Goal: Browse casually: Explore the website without a specific task or goal

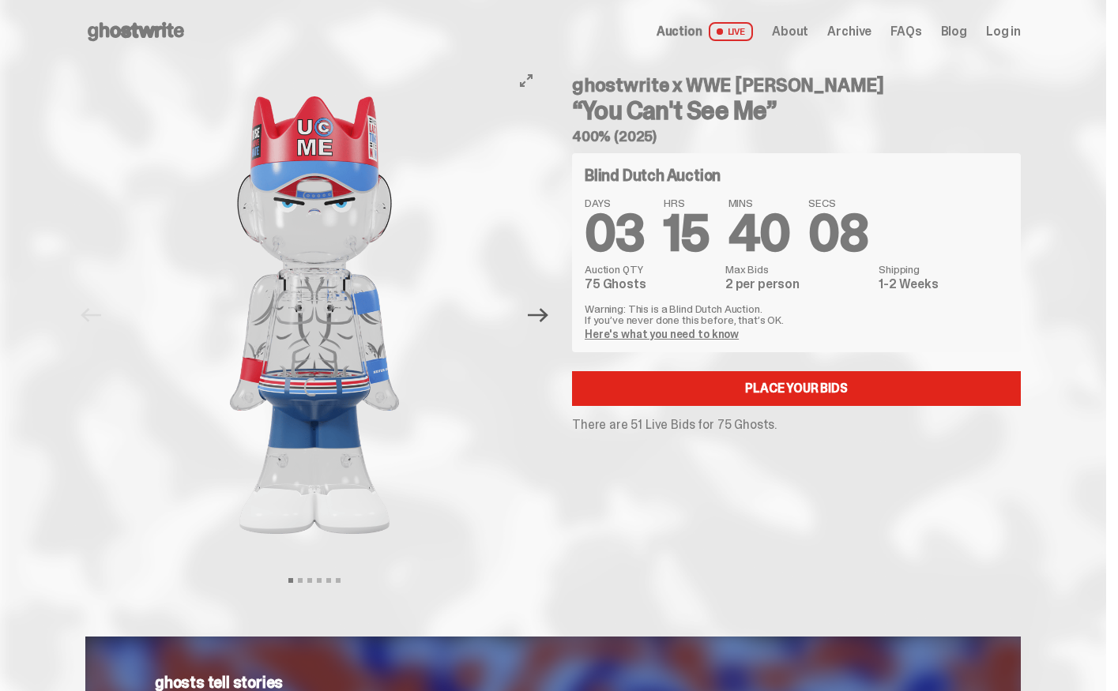
click at [540, 314] on icon "Next" at bounding box center [538, 315] width 21 height 14
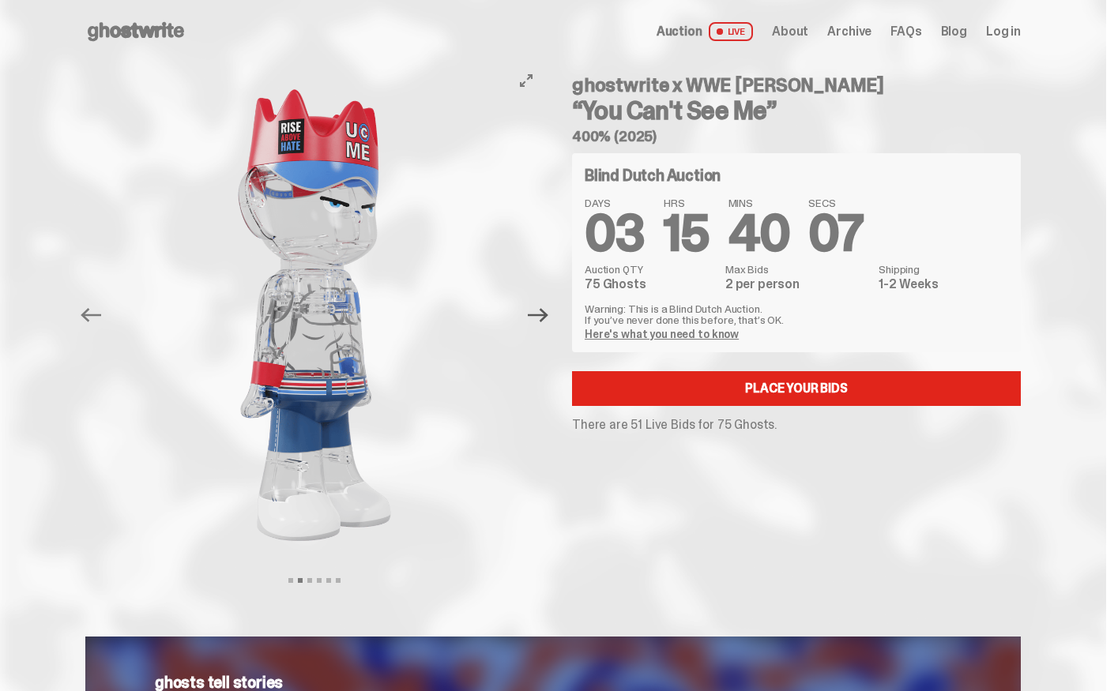
click at [540, 314] on icon "Next" at bounding box center [538, 315] width 21 height 14
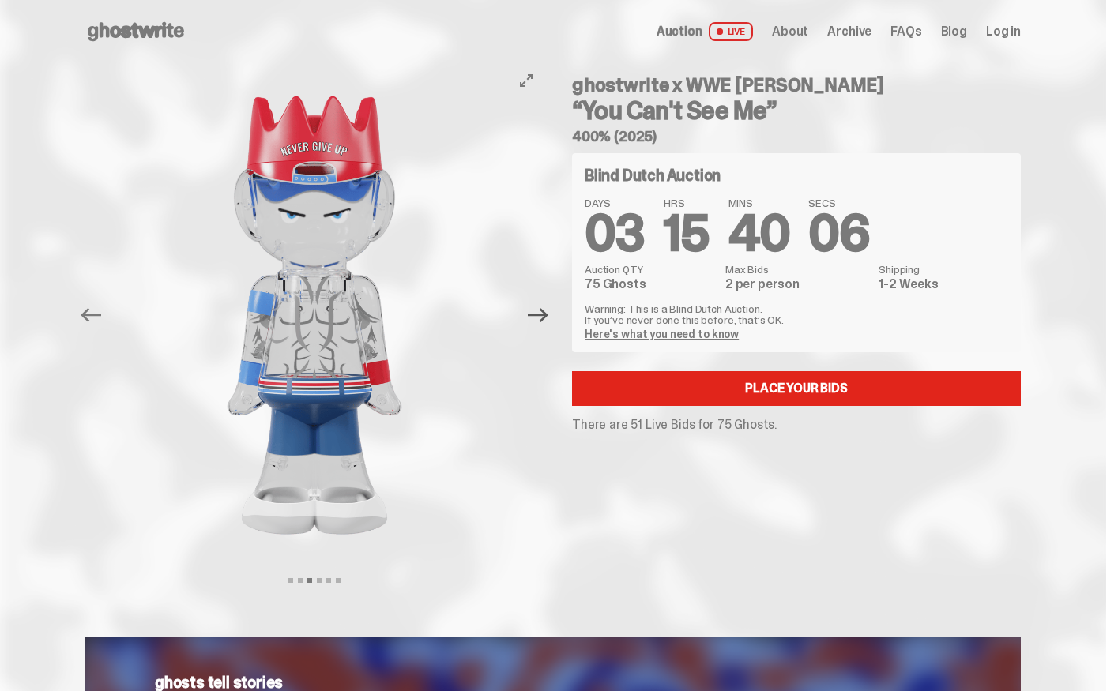
click at [539, 314] on icon "Next" at bounding box center [538, 315] width 21 height 14
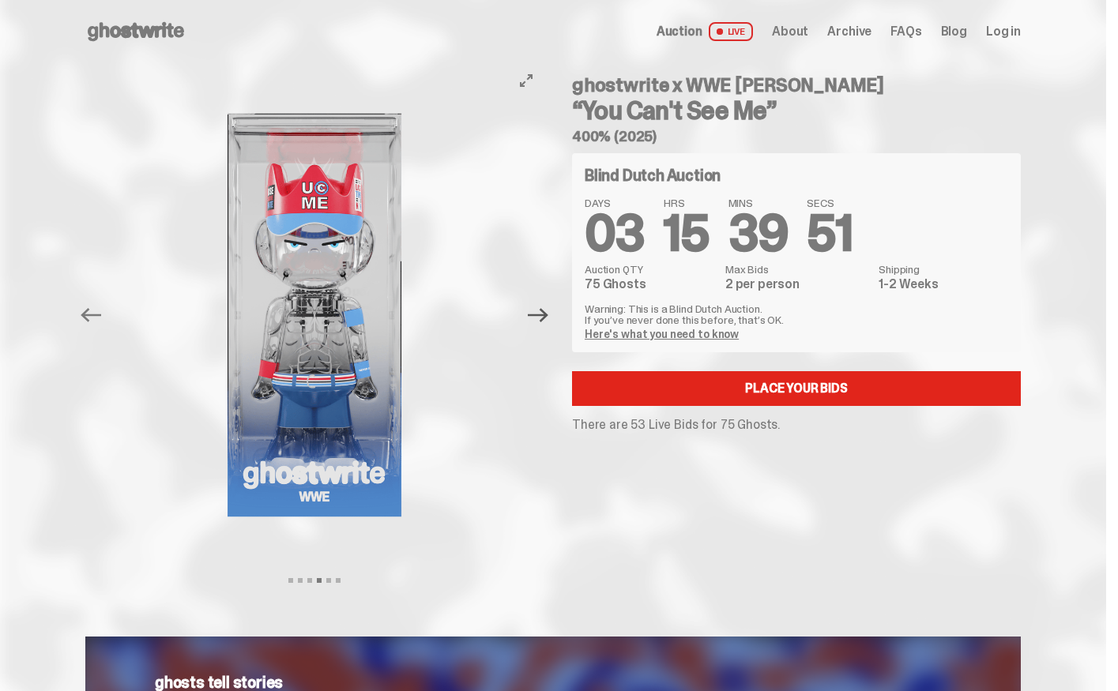
click at [548, 318] on icon "Next" at bounding box center [538, 315] width 21 height 14
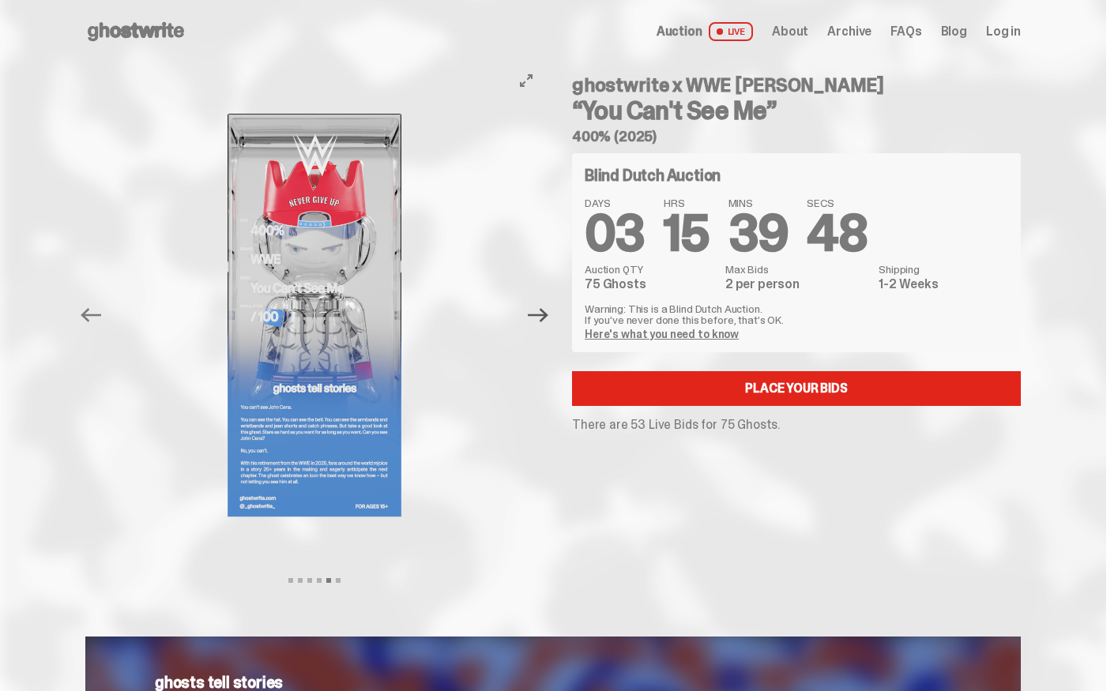
click at [547, 314] on icon "Next" at bounding box center [538, 315] width 21 height 14
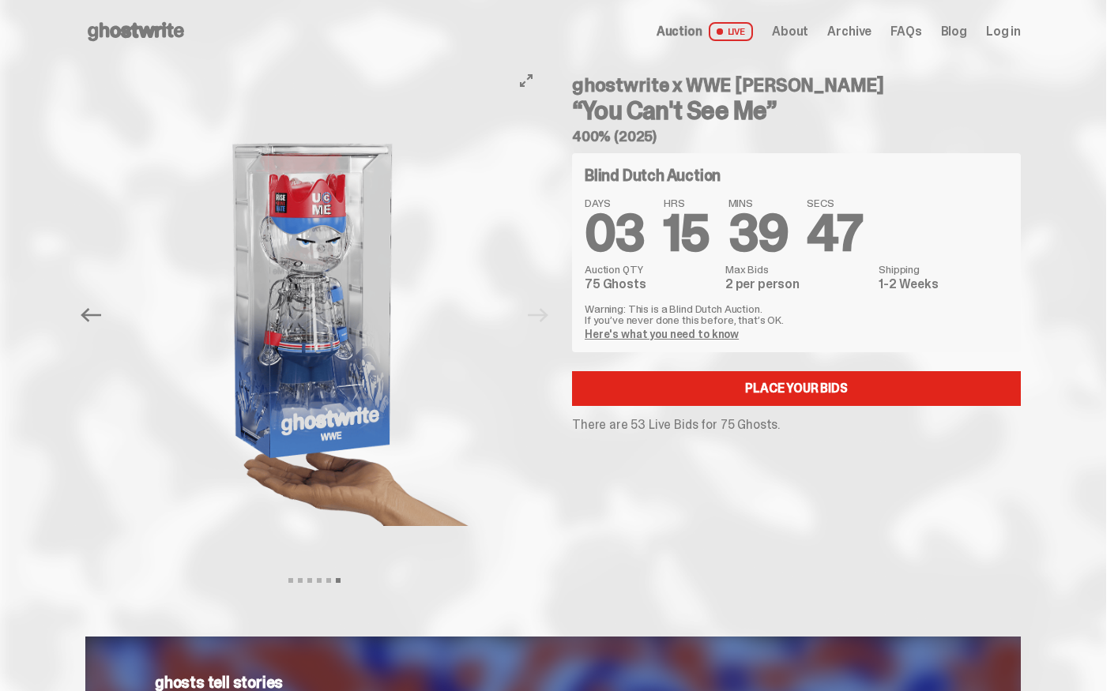
click at [544, 314] on div at bounding box center [314, 315] width 458 height 504
click at [95, 316] on icon "Previous" at bounding box center [91, 315] width 21 height 21
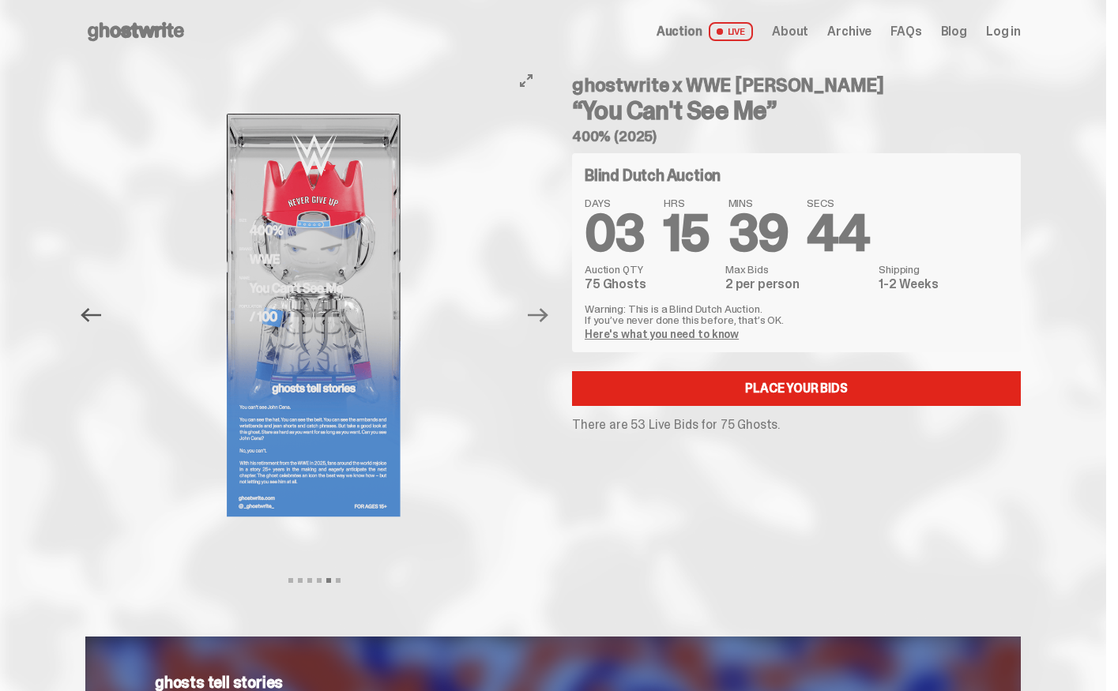
click at [95, 316] on icon "Previous" at bounding box center [91, 315] width 21 height 21
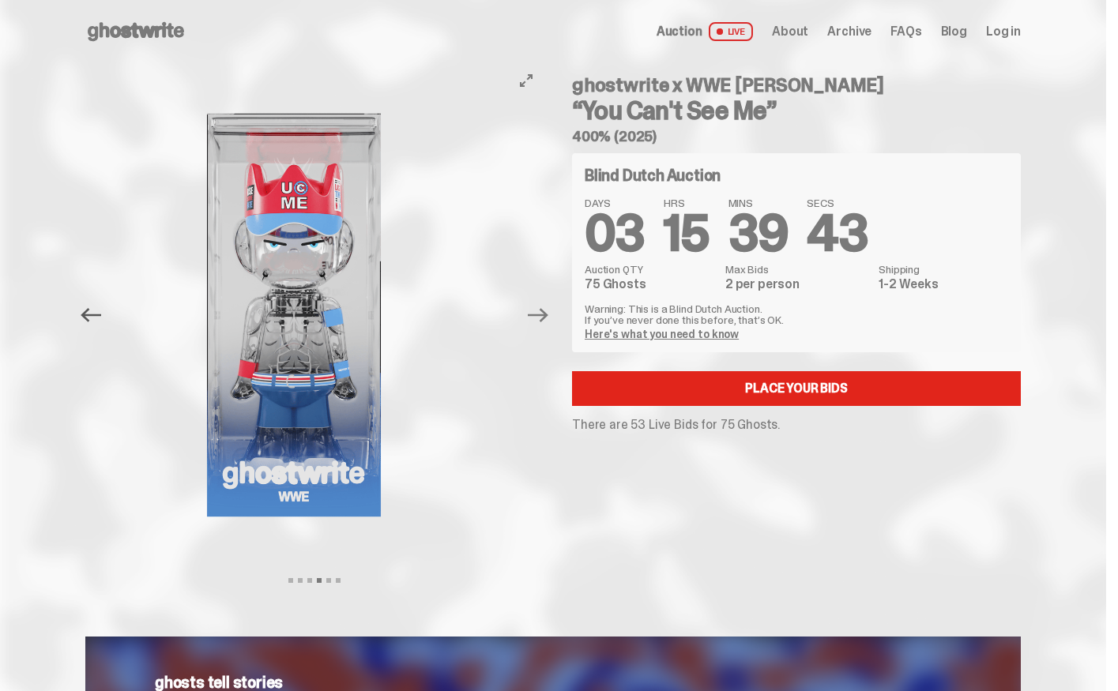
click at [95, 316] on icon "Previous" at bounding box center [91, 315] width 21 height 21
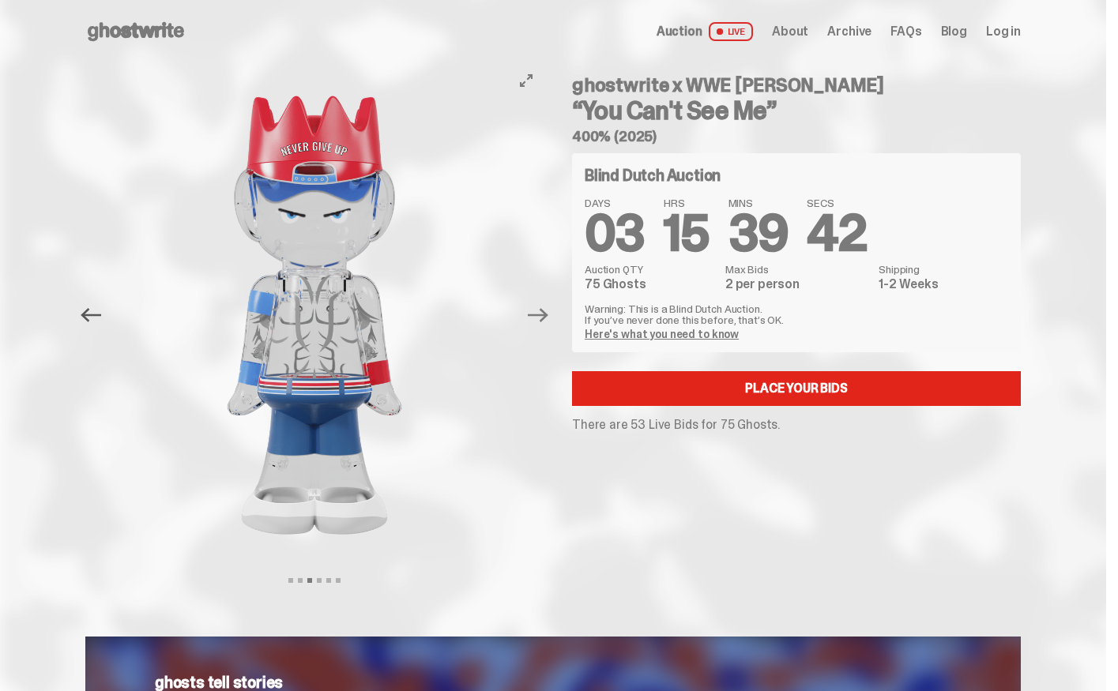
click at [95, 316] on icon "Previous" at bounding box center [91, 315] width 21 height 21
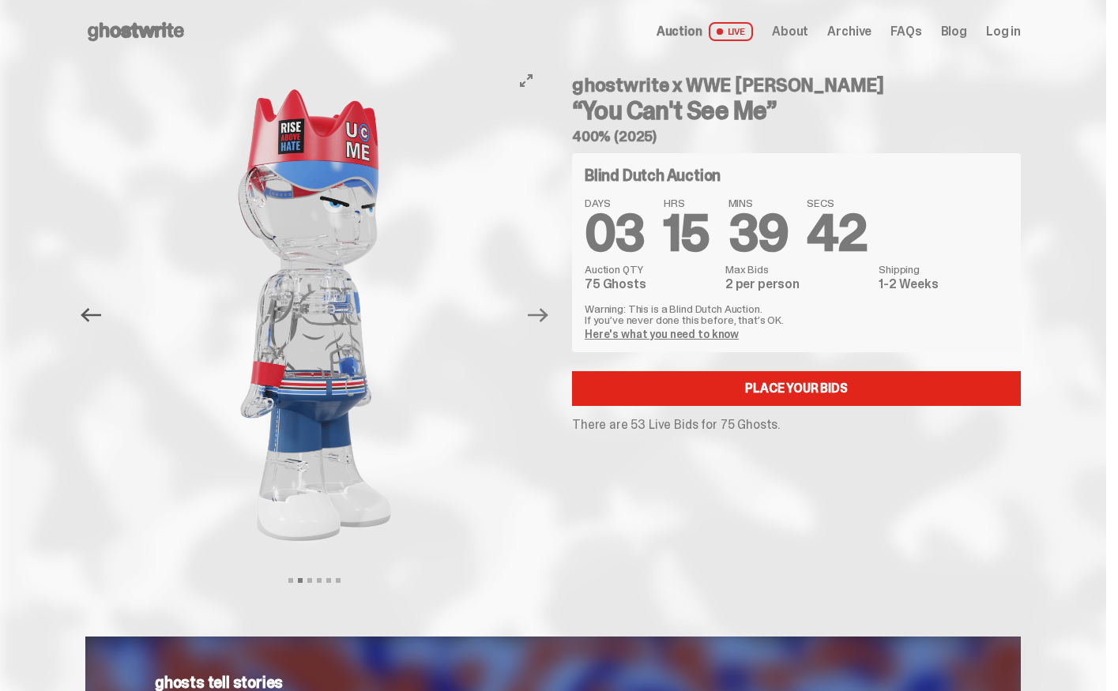
click at [95, 316] on icon "Previous" at bounding box center [91, 315] width 21 height 21
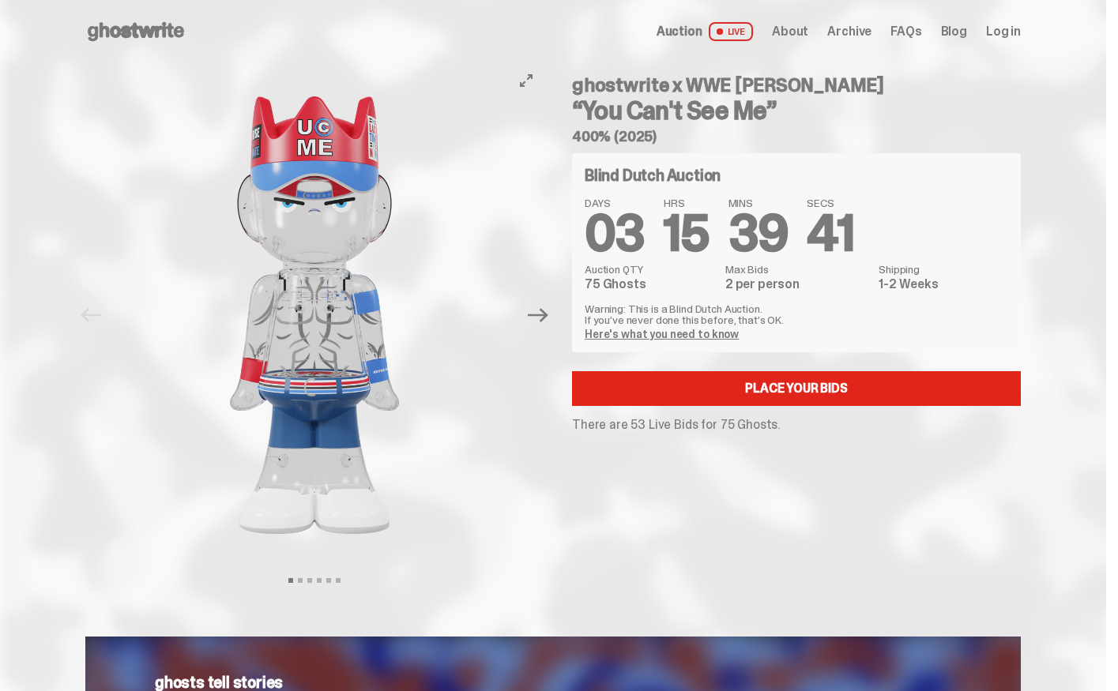
click at [95, 316] on div at bounding box center [314, 315] width 458 height 504
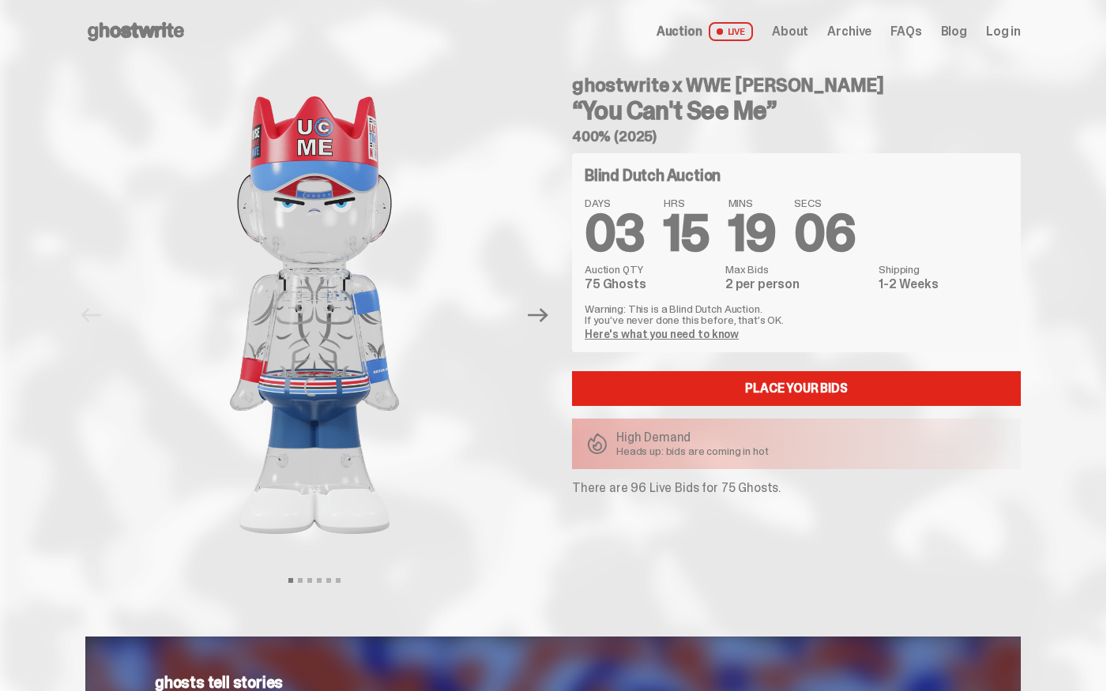
click at [694, 31] on span "Auction" at bounding box center [680, 31] width 46 height 13
click at [133, 30] on use at bounding box center [136, 31] width 96 height 19
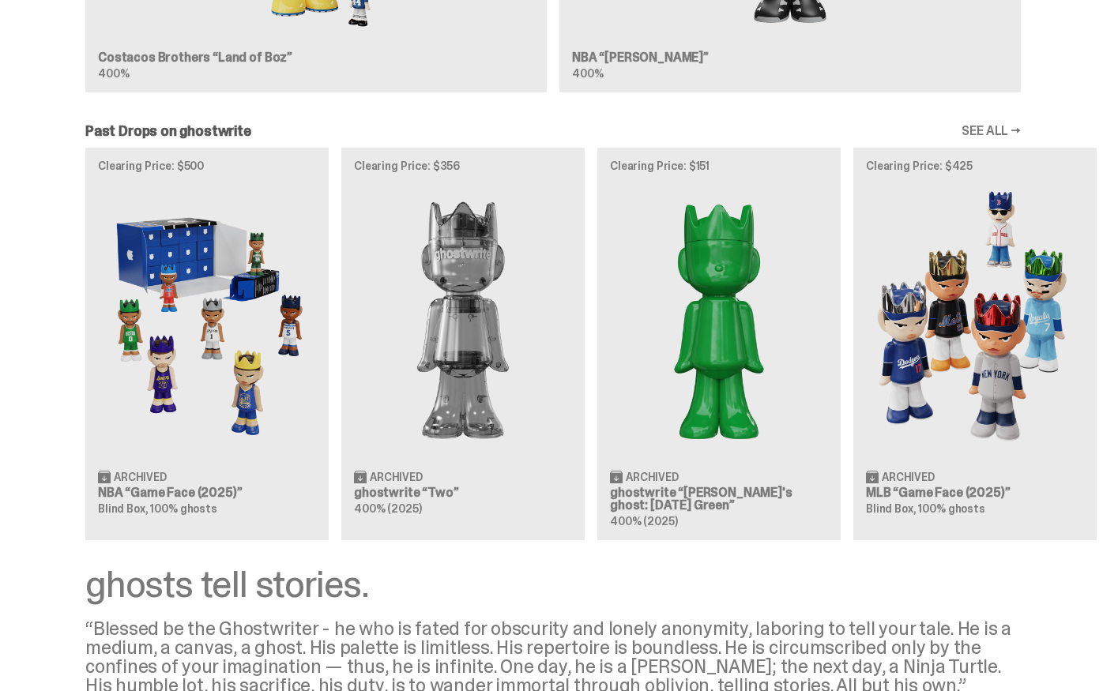
scroll to position [1743, 0]
